Goal: Communication & Community: Answer question/provide support

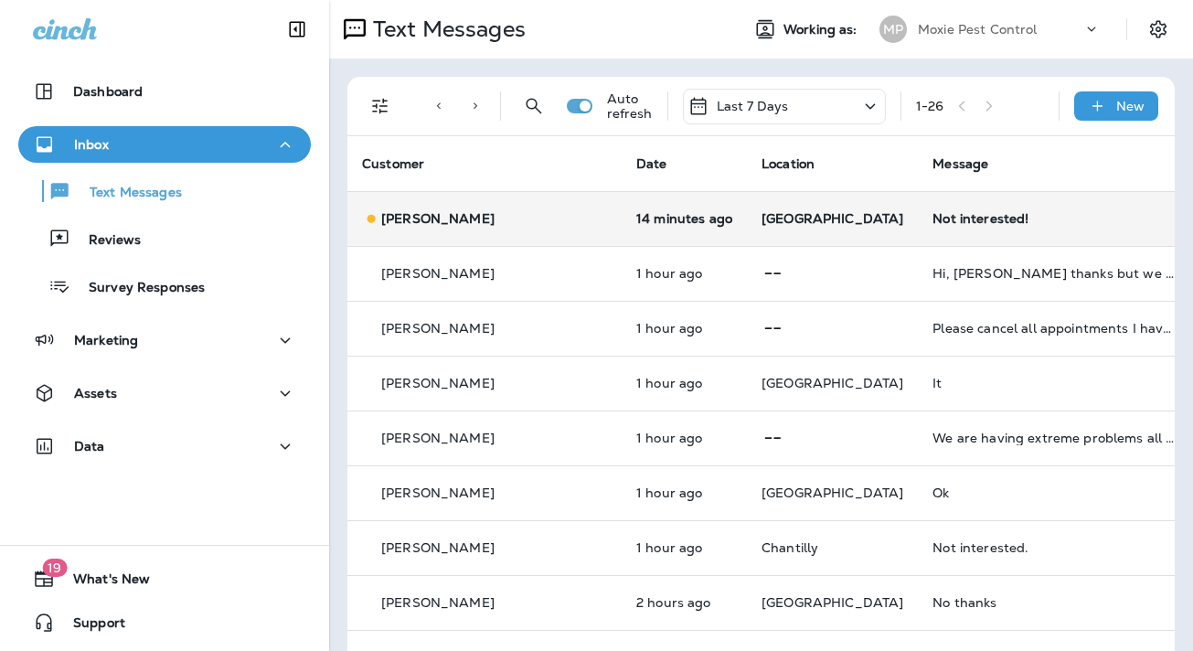
scroll to position [4, 0]
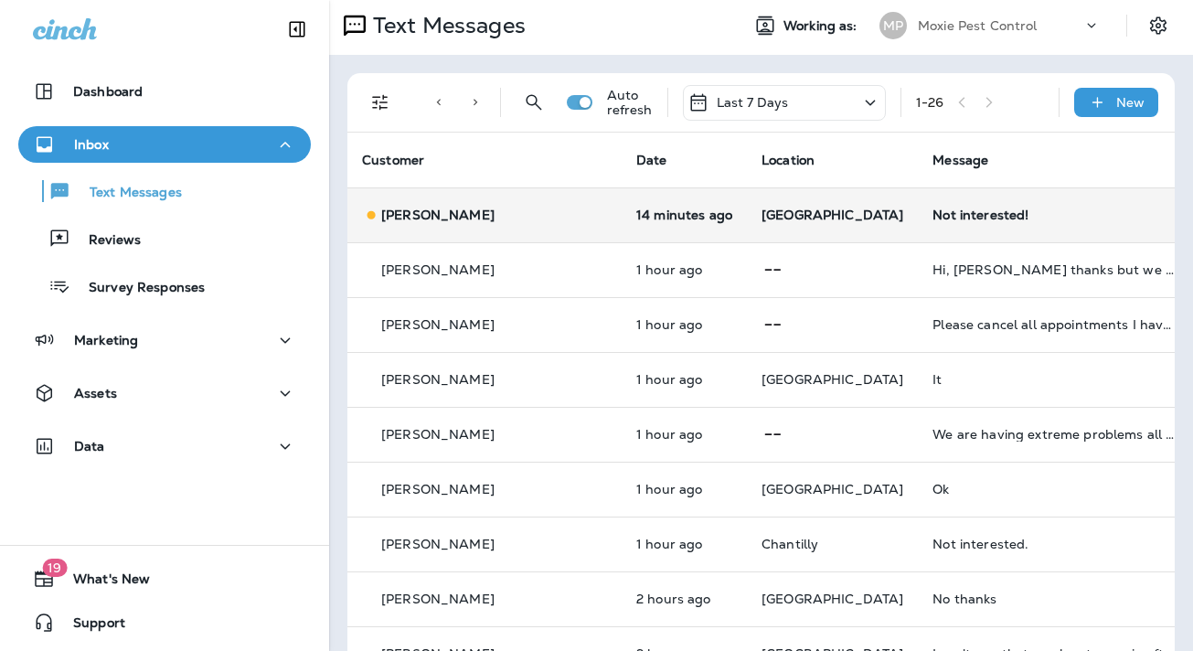
click at [933, 215] on div "Not interested!" at bounding box center [1055, 215] width 245 height 15
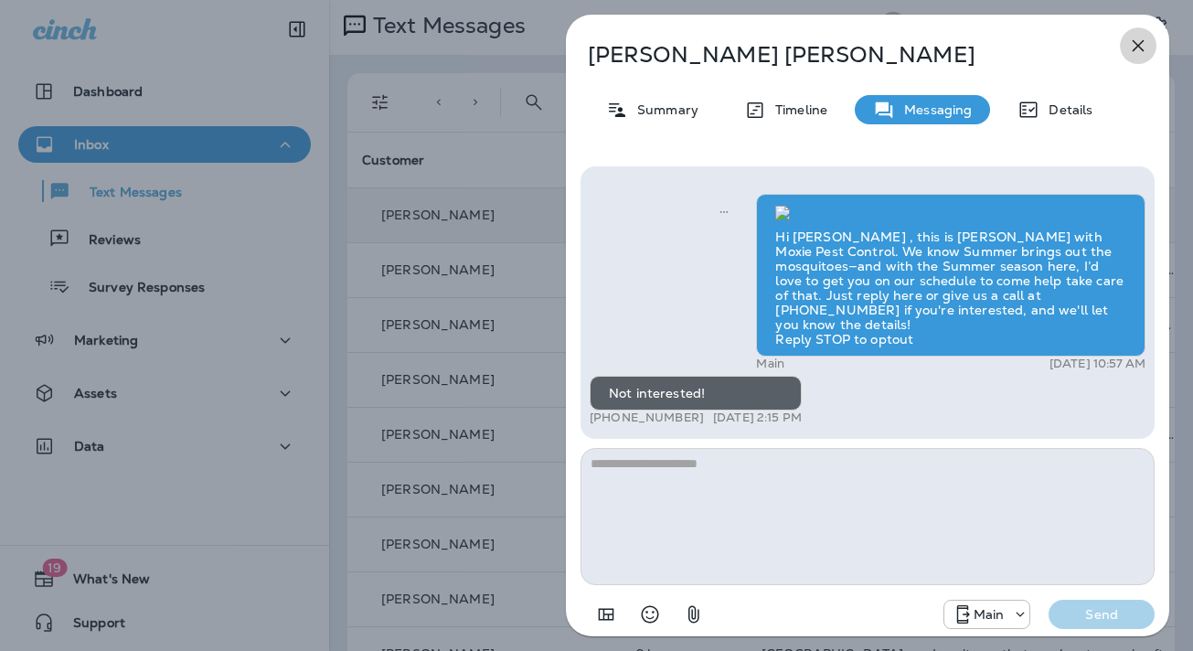
click at [1138, 45] on icon "button" at bounding box center [1139, 46] width 12 height 12
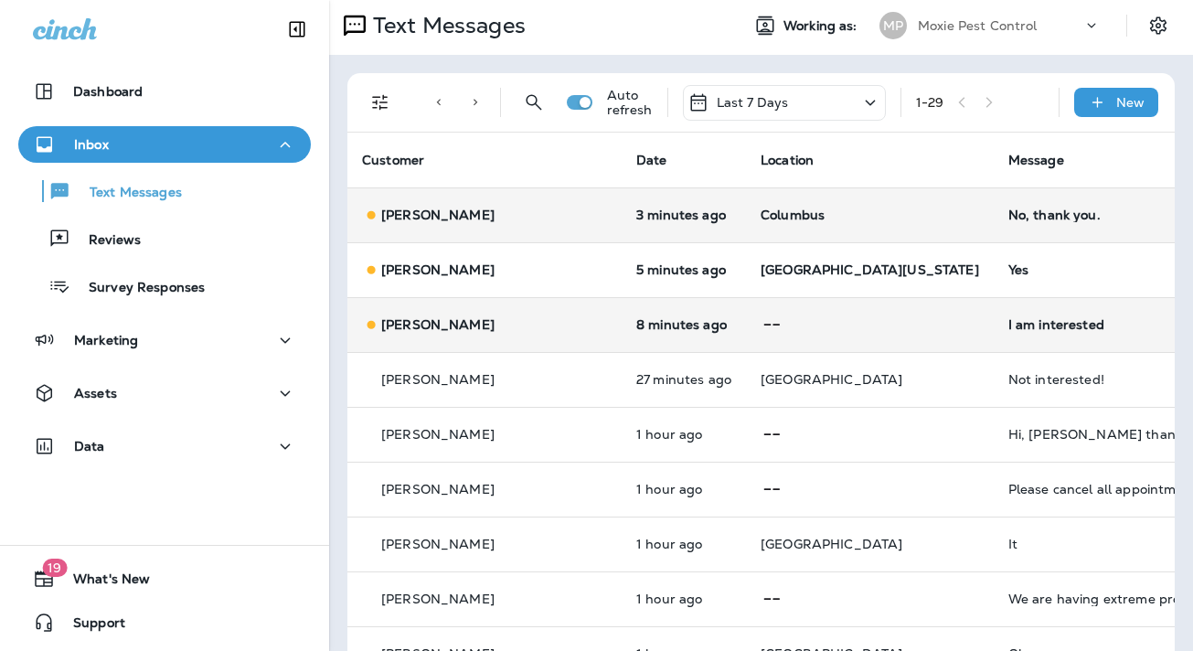
click at [1008, 324] on div "I am interested" at bounding box center [1130, 324] width 245 height 15
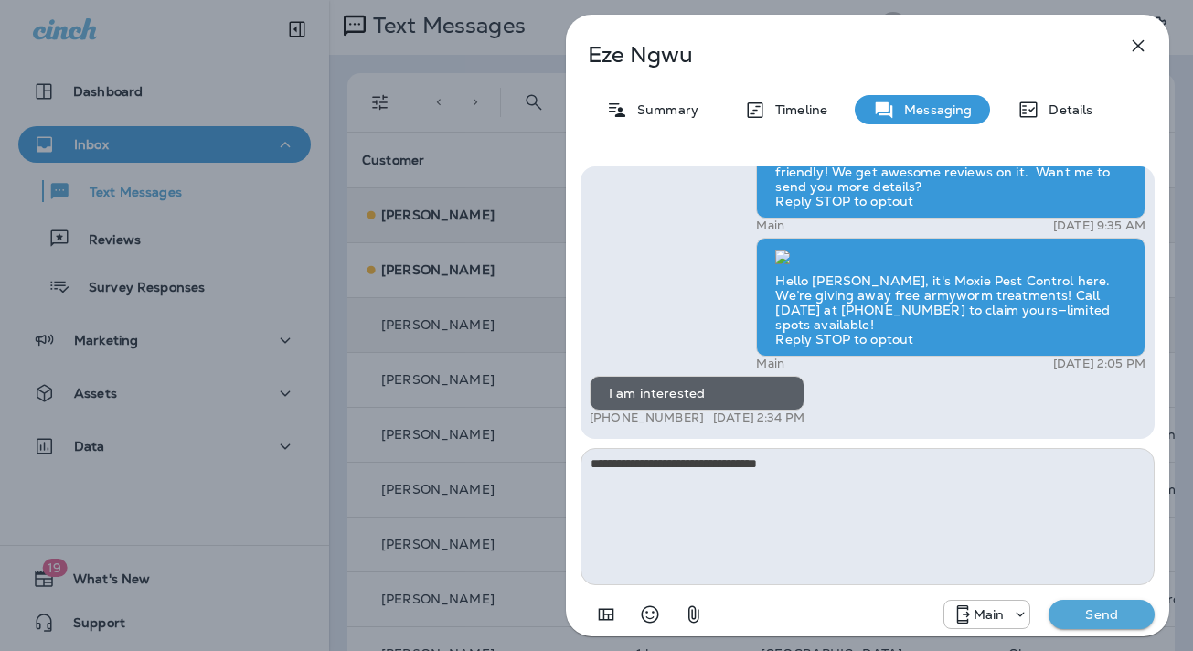
type textarea "**********"
click at [1094, 618] on p "Send" at bounding box center [1101, 614] width 77 height 16
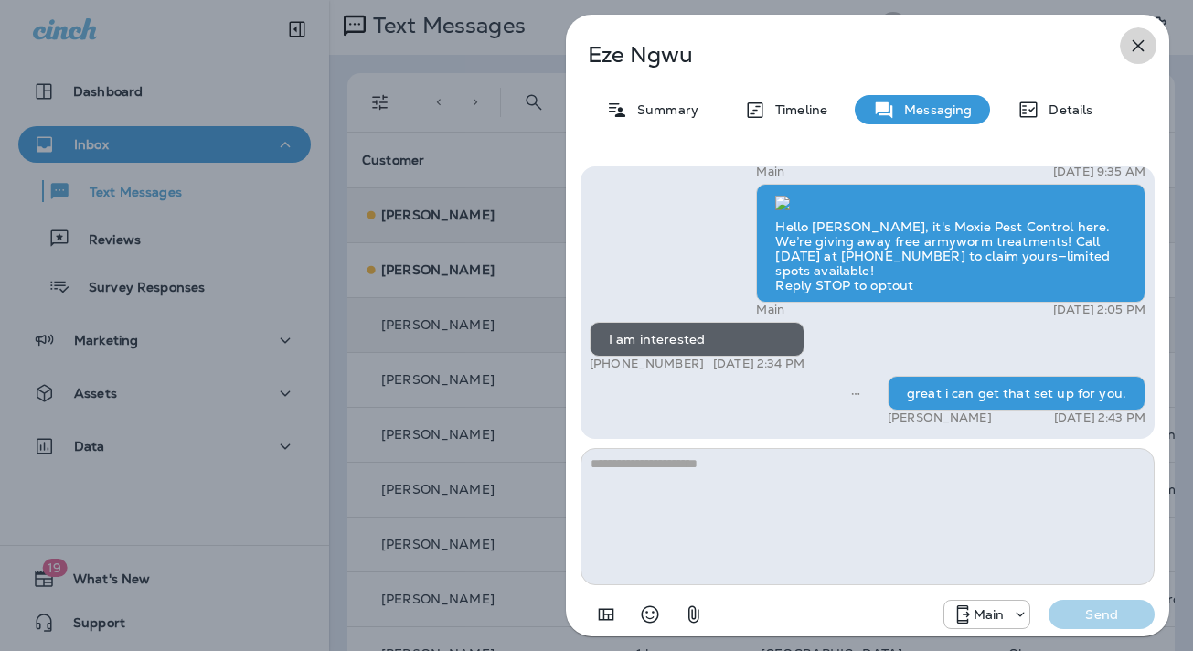
click at [1138, 42] on icon "button" at bounding box center [1138, 46] width 22 height 22
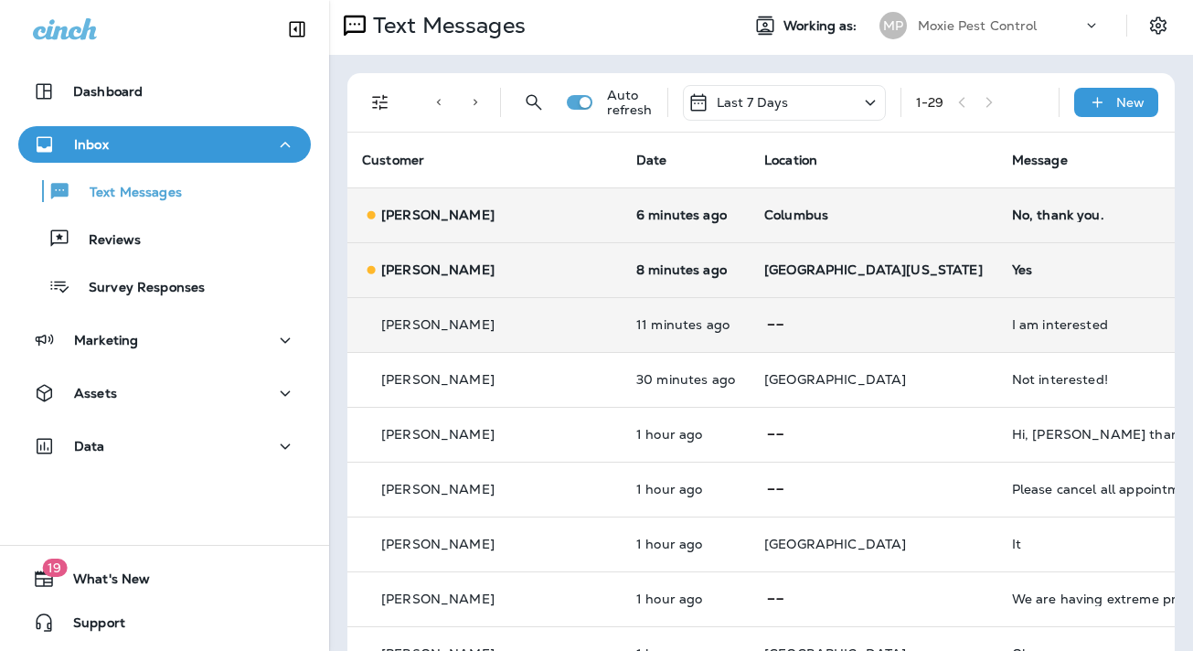
click at [1012, 269] on div "Yes" at bounding box center [1134, 269] width 245 height 15
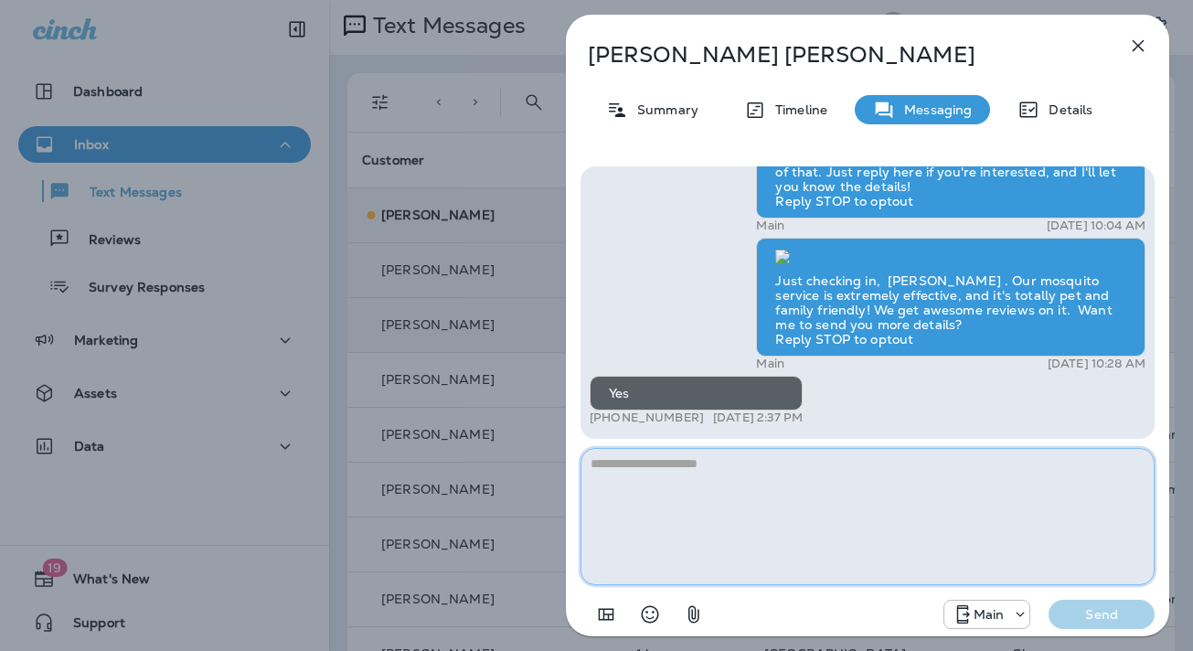
paste textarea "**********"
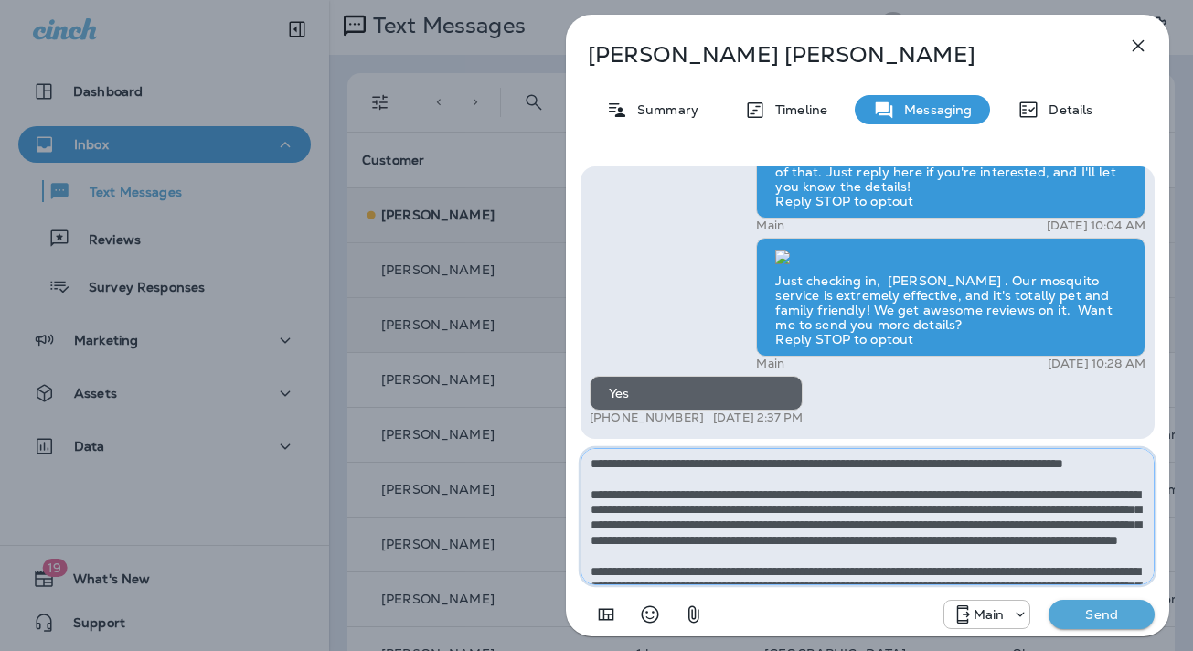
type textarea "**********"
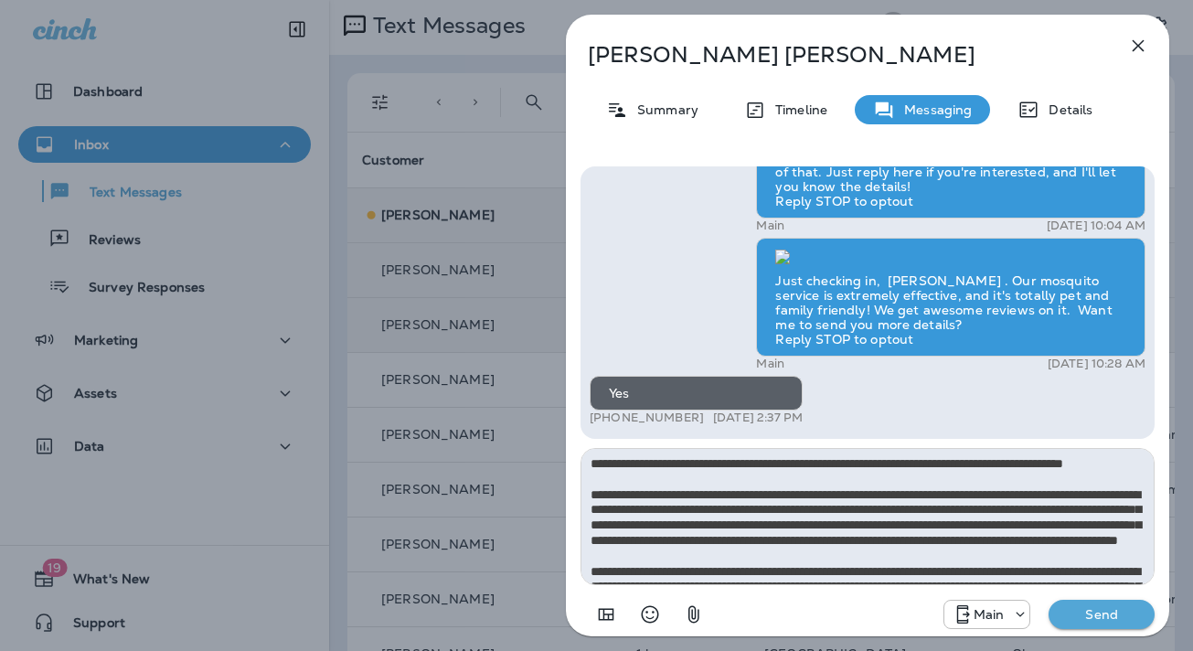
click at [1093, 619] on p "Send" at bounding box center [1101, 614] width 77 height 16
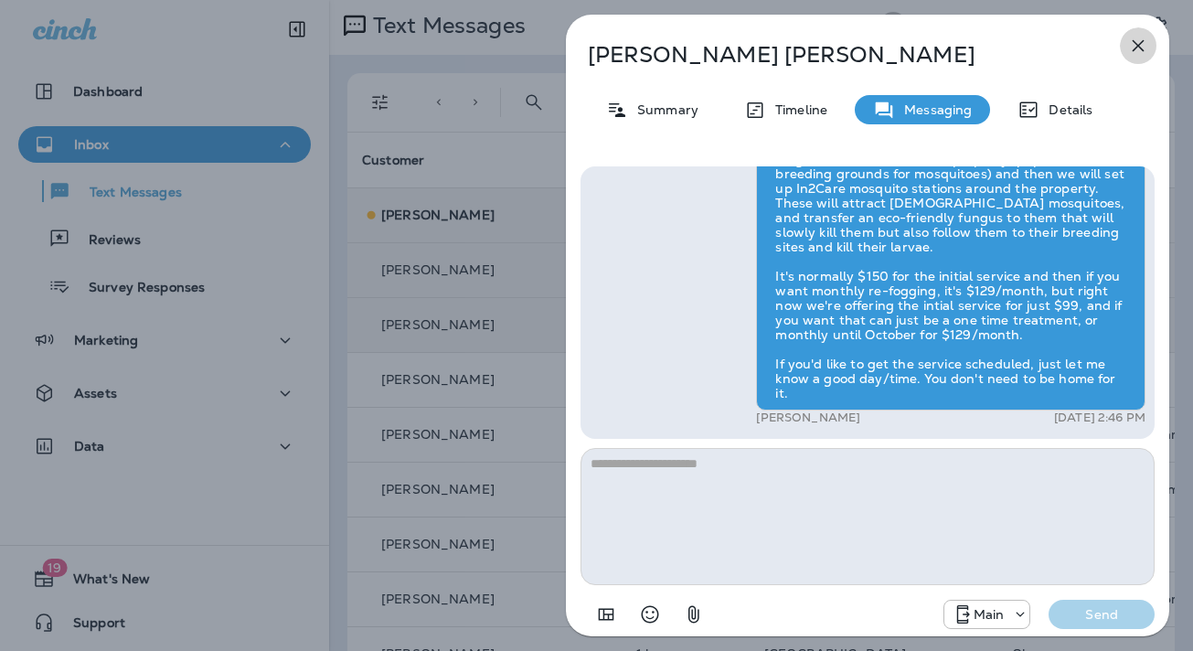
click at [1136, 43] on icon "button" at bounding box center [1138, 46] width 22 height 22
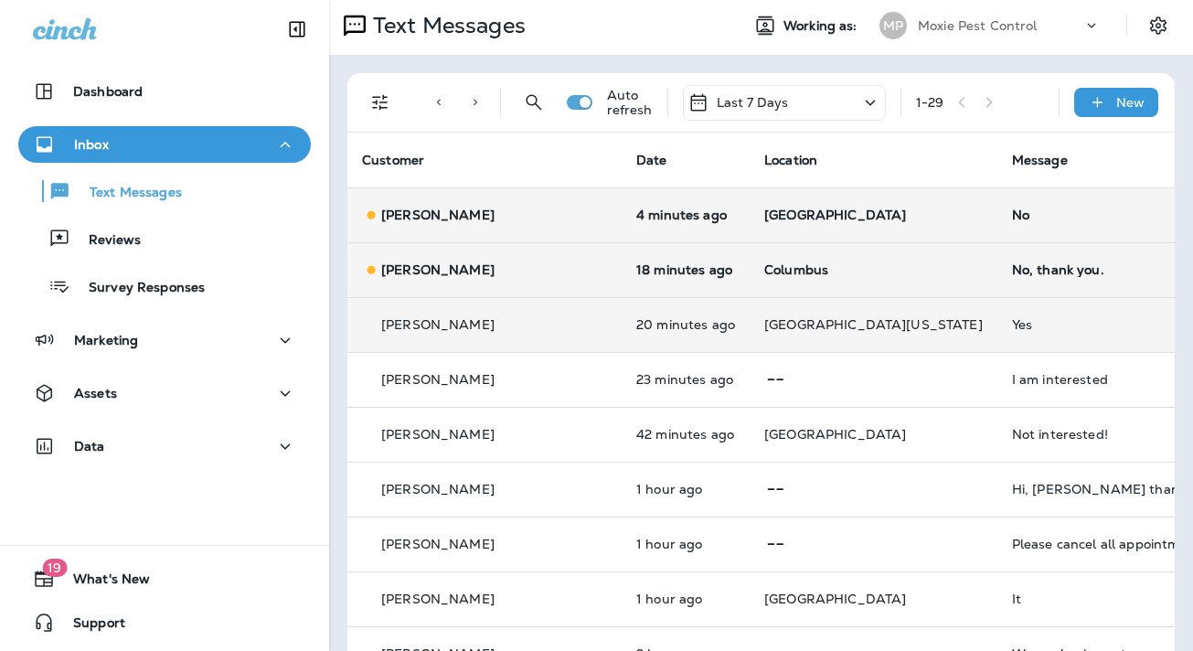
click at [1012, 271] on div "No, thank you." at bounding box center [1134, 269] width 245 height 15
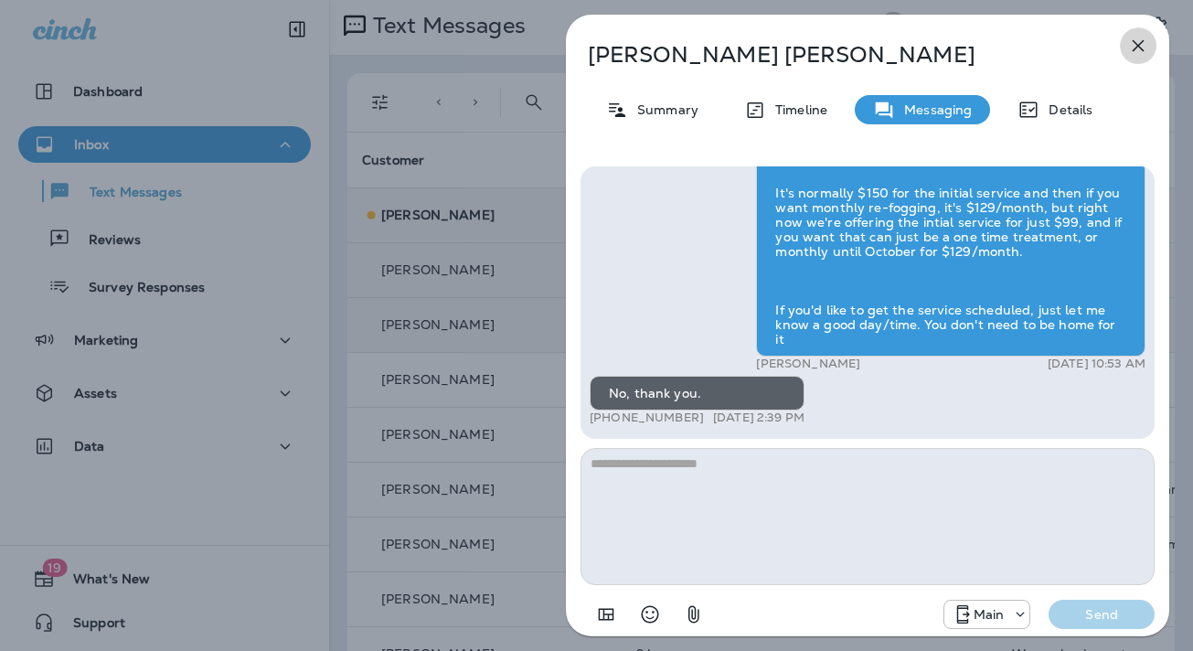
click at [1138, 41] on icon "button" at bounding box center [1138, 46] width 22 height 22
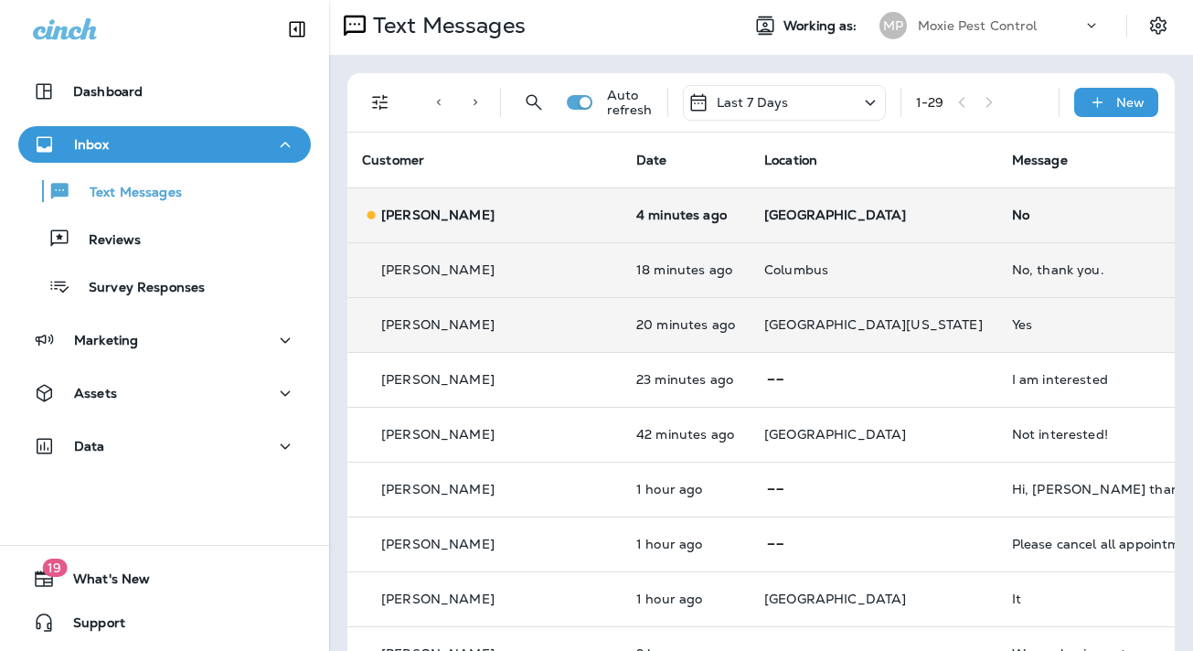
click at [1012, 213] on div "No" at bounding box center [1134, 215] width 245 height 15
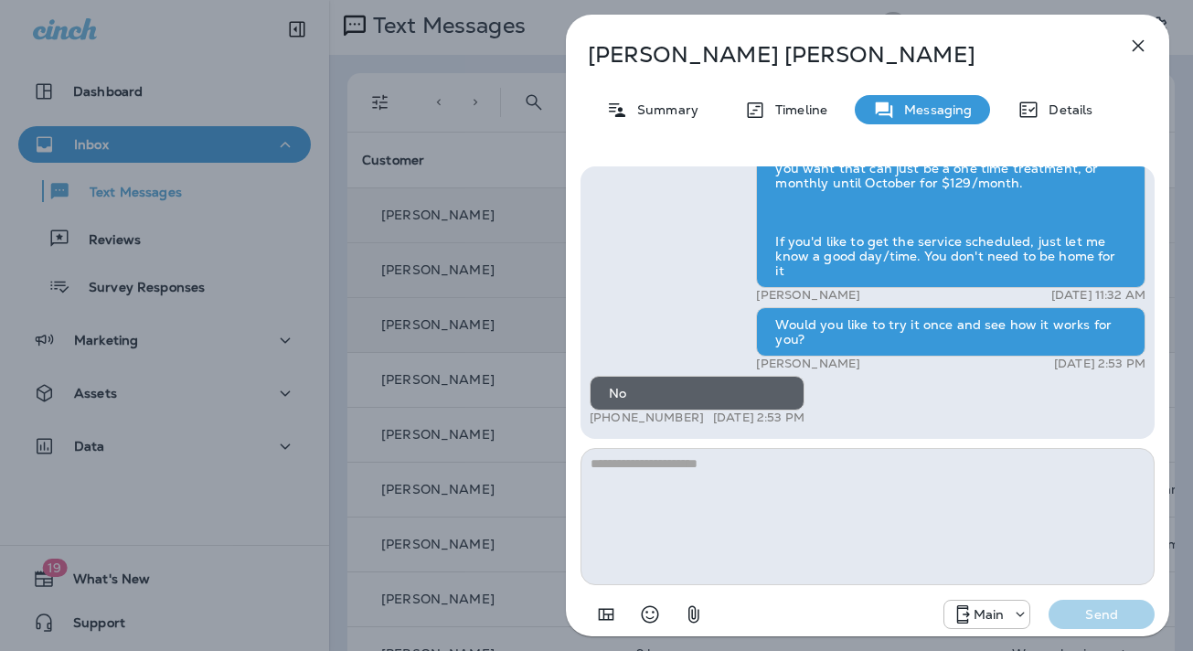
click at [1137, 44] on icon "button" at bounding box center [1139, 46] width 12 height 12
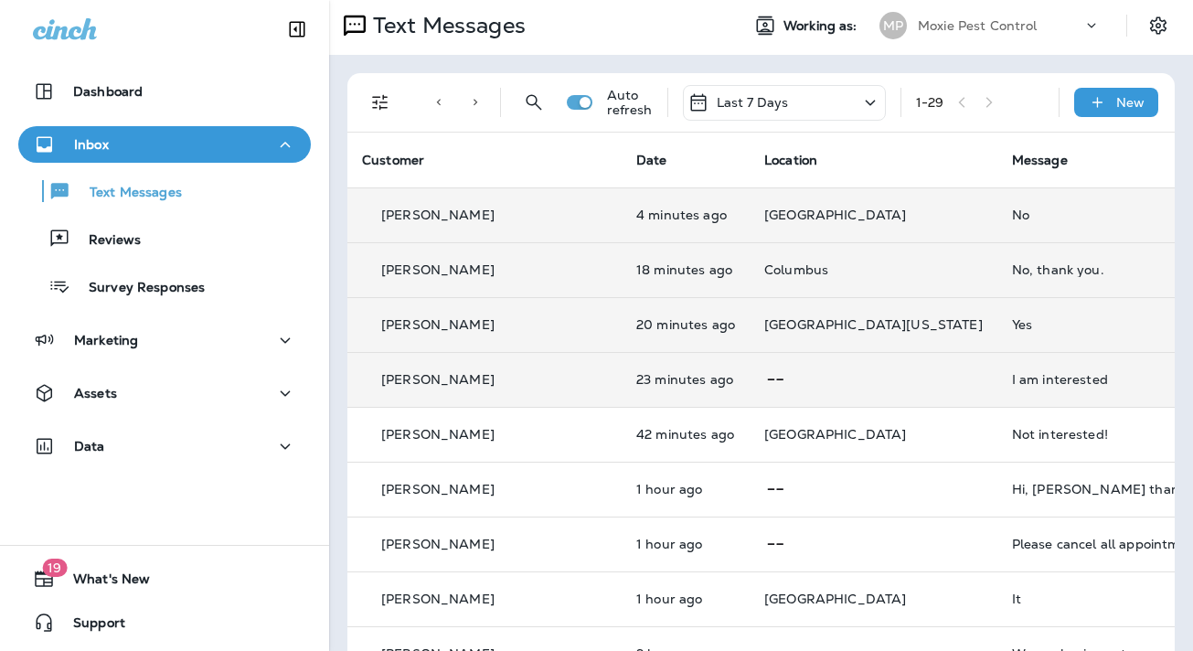
click at [1012, 375] on div "I am interested" at bounding box center [1134, 379] width 245 height 15
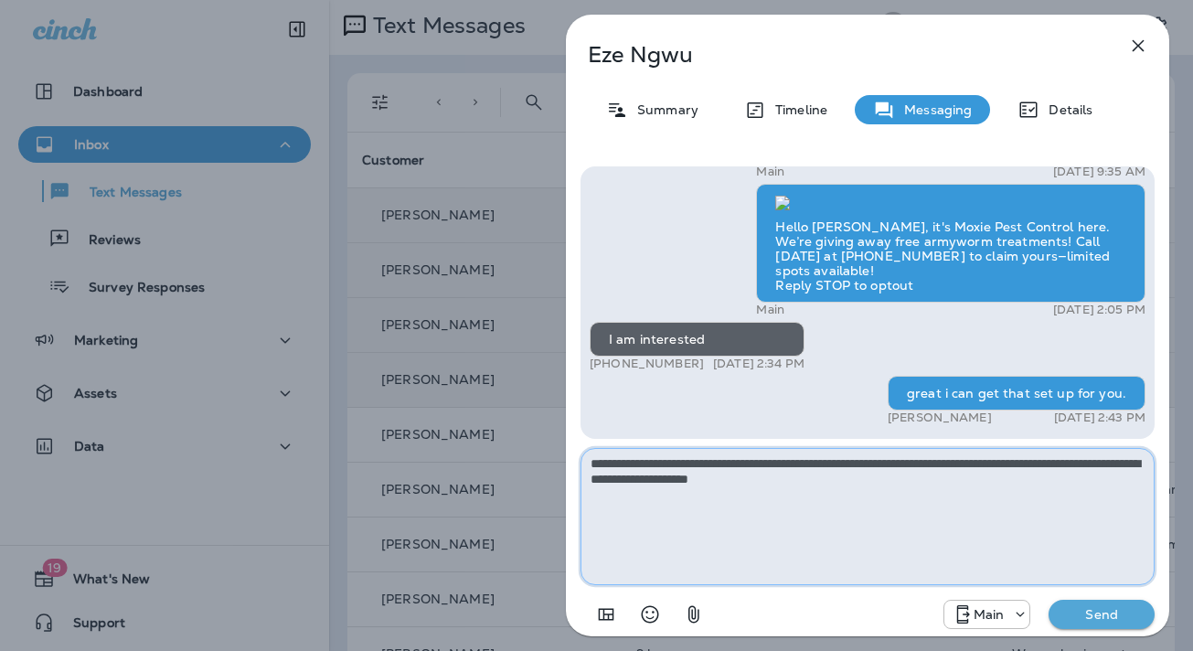
type textarea "**********"
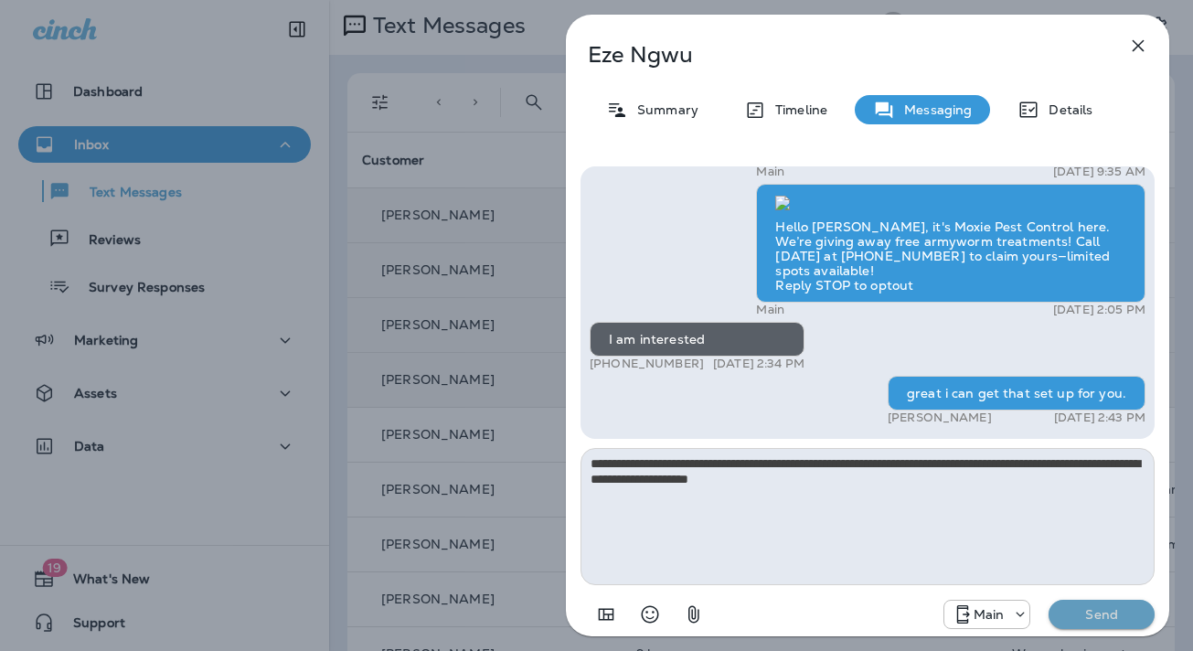
click at [1093, 617] on p "Send" at bounding box center [1101, 614] width 77 height 16
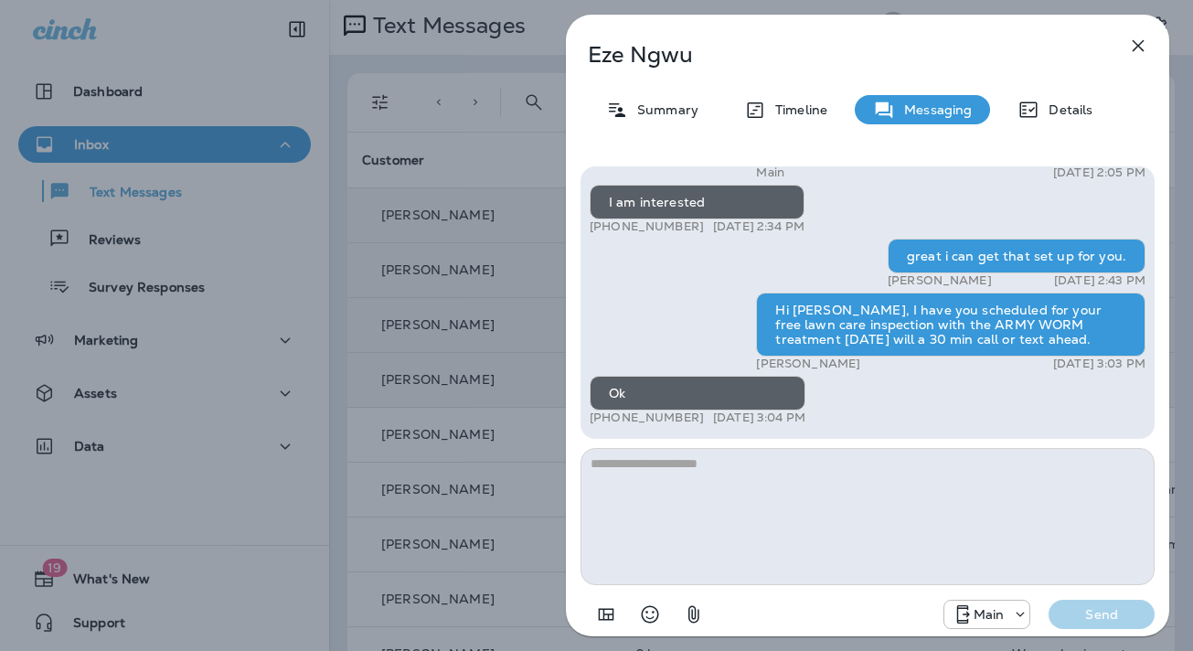
click at [1138, 43] on icon "button" at bounding box center [1138, 46] width 22 height 22
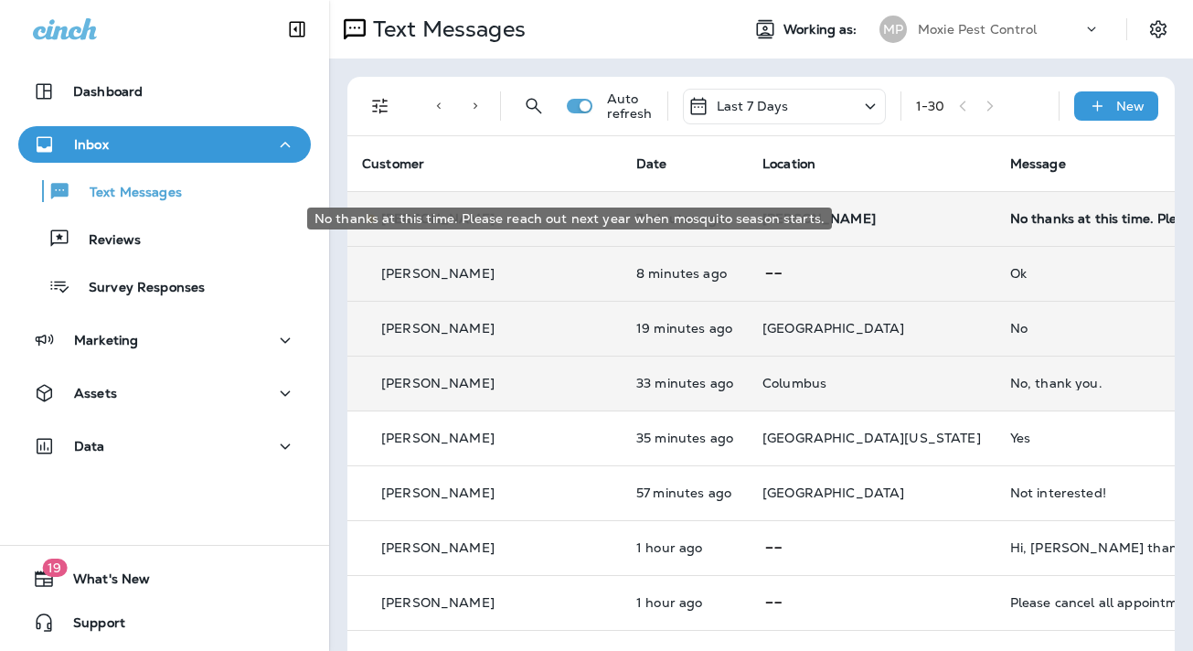
click at [1010, 217] on div "No thanks at this time. Please reach out next year when mosquito season starts." at bounding box center [1132, 218] width 245 height 15
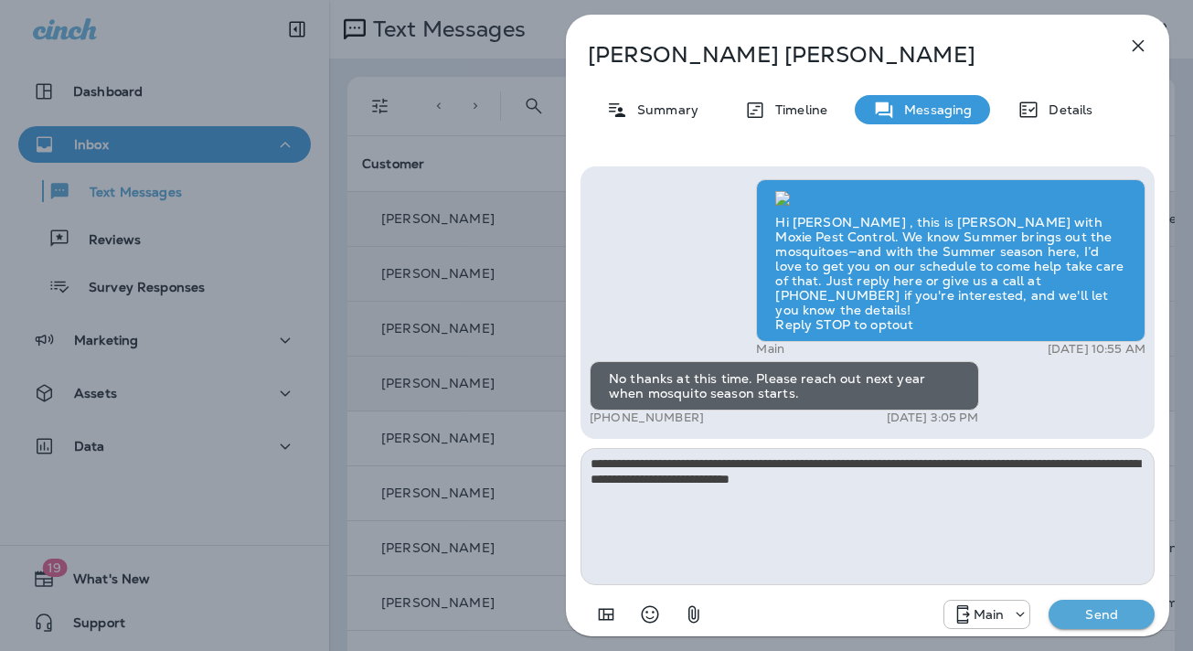
type textarea "**********"
click at [1099, 616] on p "Send" at bounding box center [1101, 614] width 77 height 16
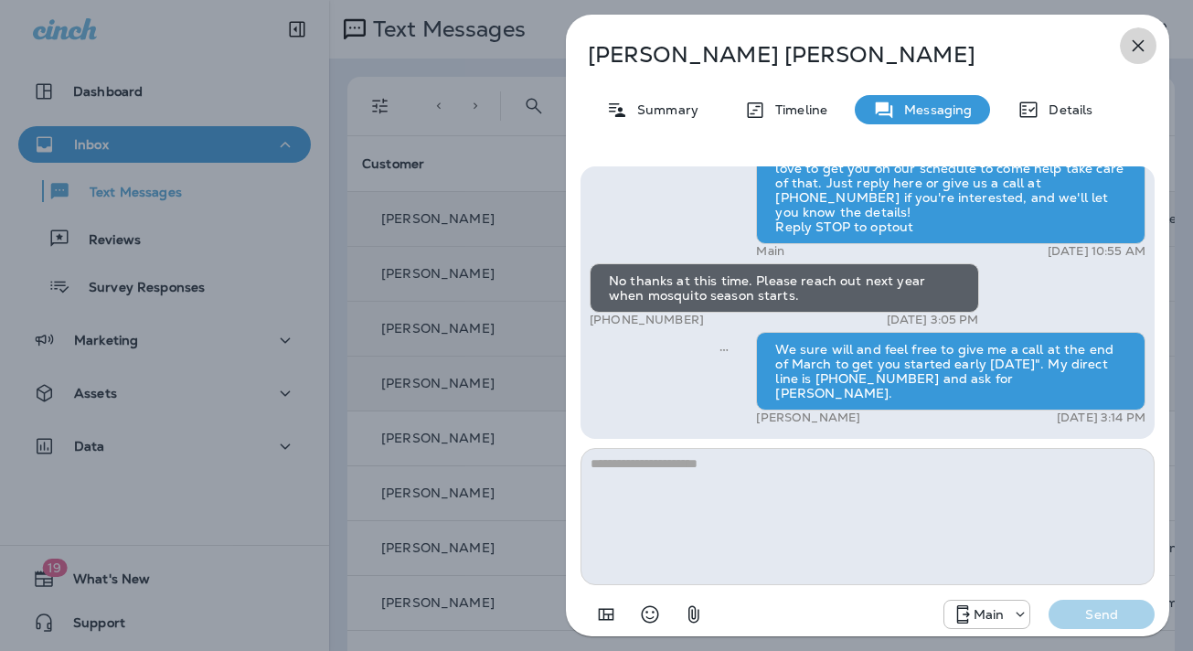
click at [1138, 42] on icon "button" at bounding box center [1138, 46] width 22 height 22
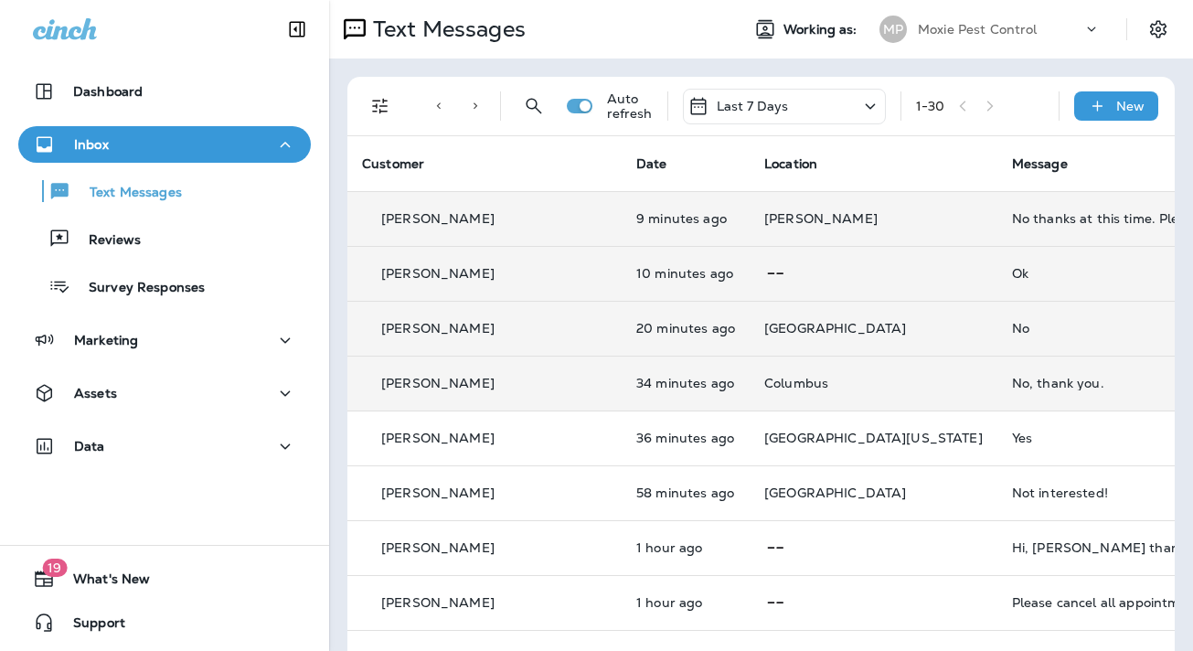
click at [1012, 272] on div "Ok" at bounding box center [1134, 273] width 245 height 15
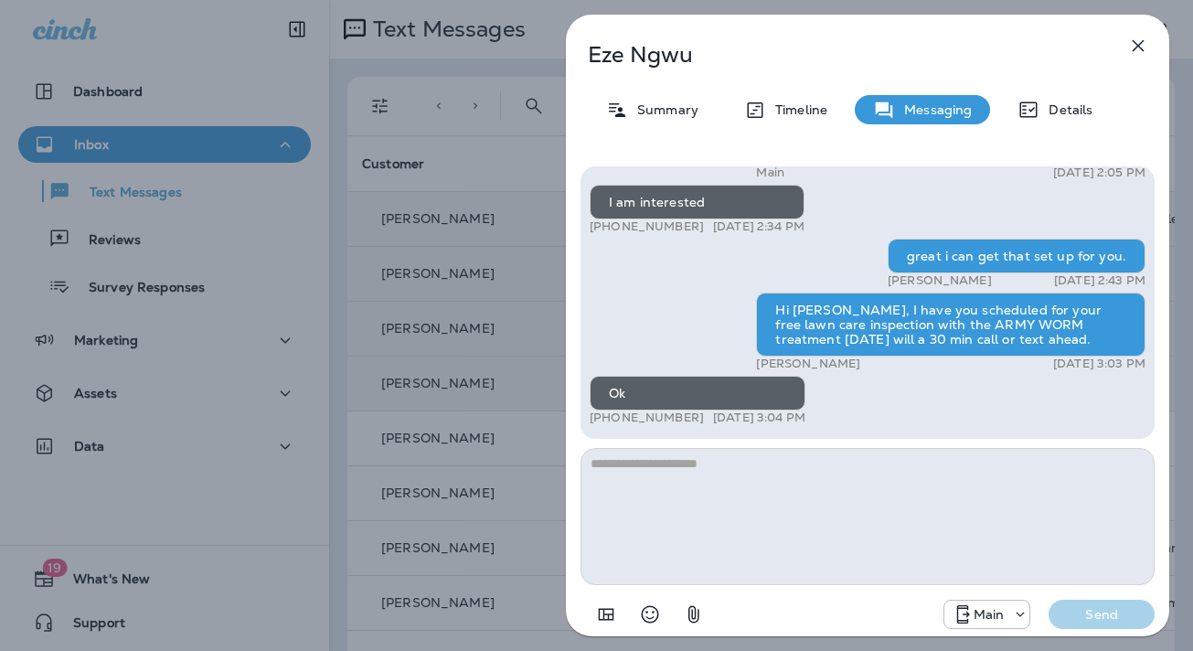
click at [1137, 46] on icon "button" at bounding box center [1139, 46] width 12 height 12
